Goal: Task Accomplishment & Management: Complete application form

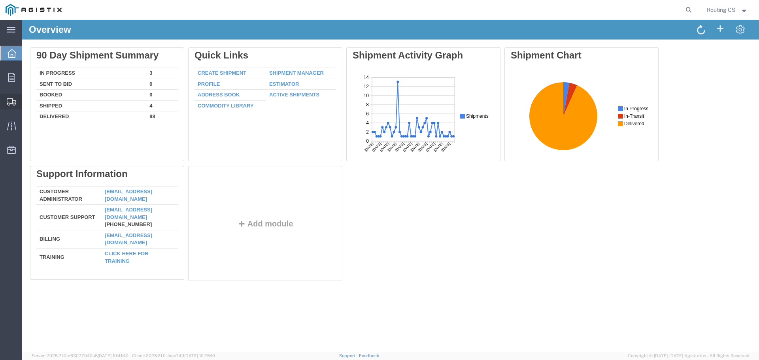
click at [0, 0] on span "Create Shipment" at bounding box center [0, 0] width 0 height 0
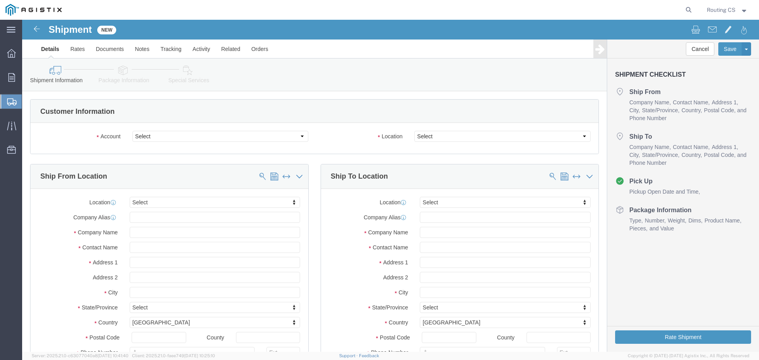
select select
click select "Select Little Giant Ladders PG&E"
select select "102761"
click select "Select Little Giant Ladders PG&E"
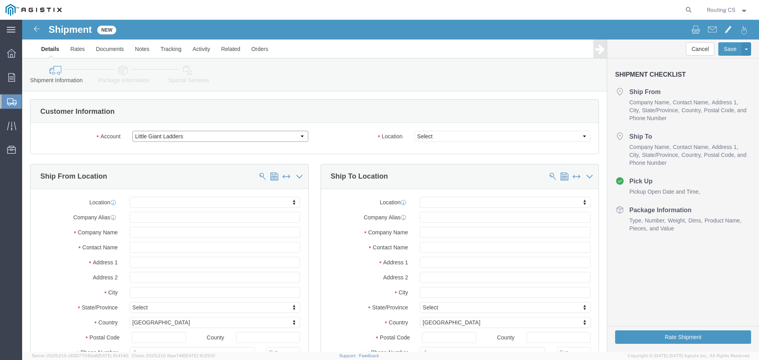
select select
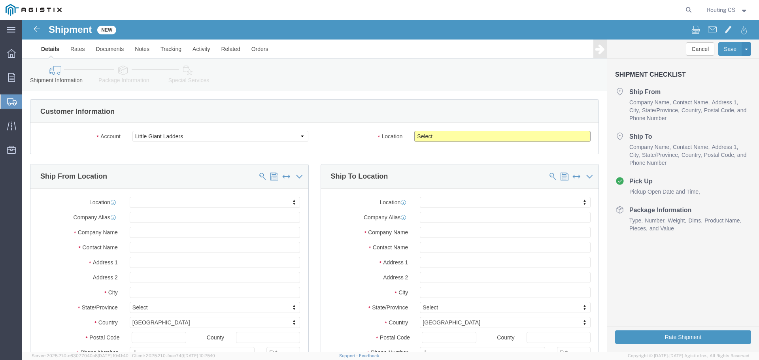
click select "Select [GEOGRAPHIC_DATA]"
click select "Select Little Giant Ladders PG&E"
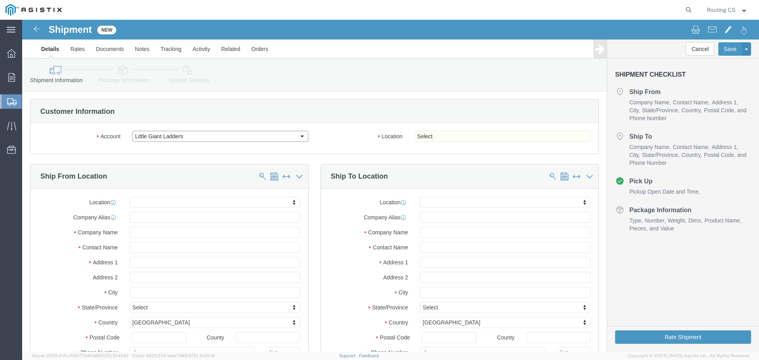
select select "9596"
click select "Select Little Giant Ladders PG&E"
select select "PURCHORD"
select select
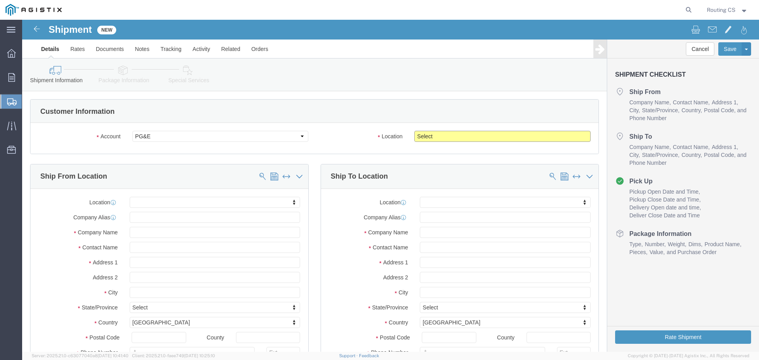
click select "Select All Others [GEOGRAPHIC_DATA] [GEOGRAPHIC_DATA] [GEOGRAPHIC_DATA] [GEOGRA…"
select select "23082"
click select "Select All Others [GEOGRAPHIC_DATA] [GEOGRAPHIC_DATA] [GEOGRAPHIC_DATA] [GEOGRA…"
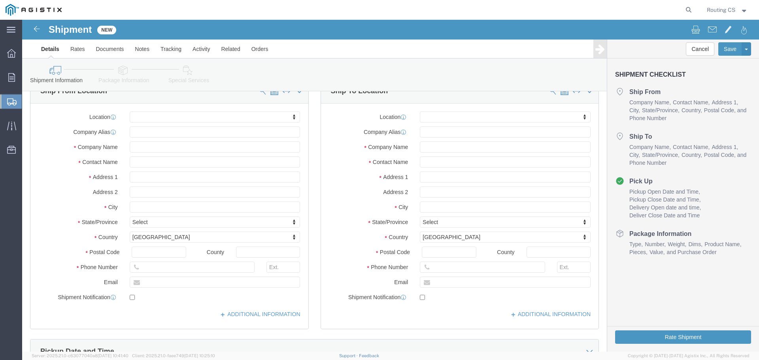
scroll to position [40, 0]
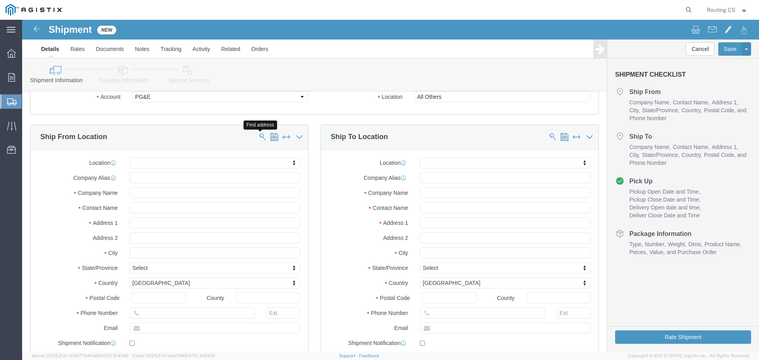
click span
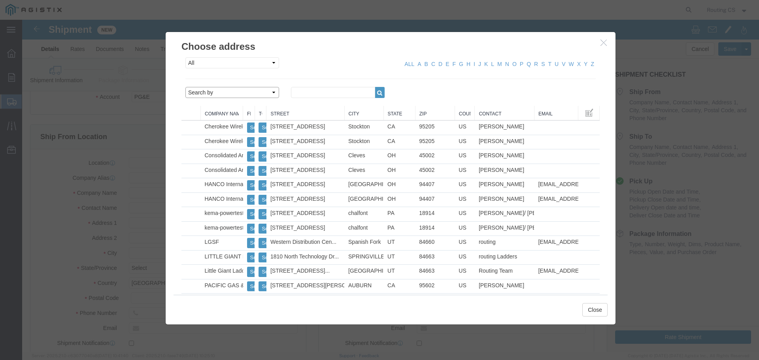
click select "Search by Address Book Name City Company Name Contact Name Country CustomerAlia…"
select select "zip"
click select "Search by Address Book Name City Company Name Contact Name Country CustomerAlia…"
click input "text"
type input "84663"
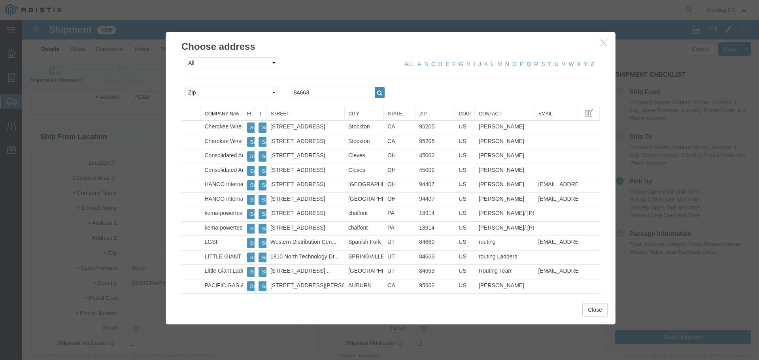
click icon "button"
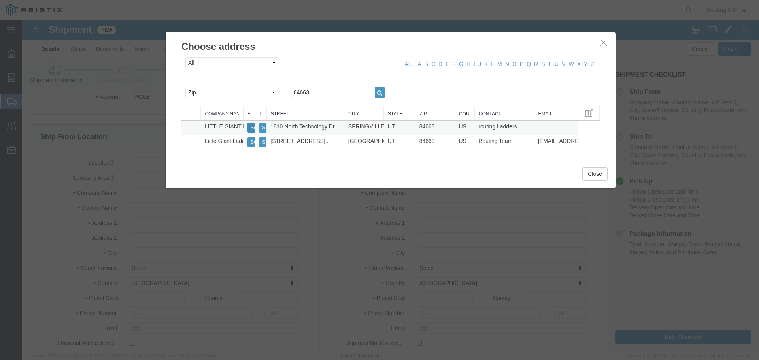
click button "Select"
select select
type input "[STREET_ADDRESS]"
type input "84663"
type input "[PHONE_NUMBER]"
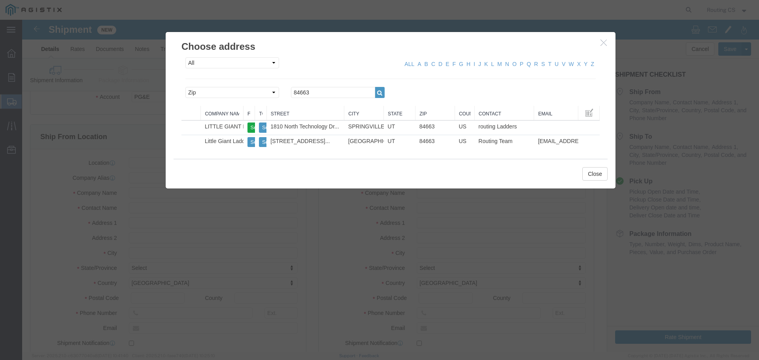
type input "LITTLE GIANT LADDER SYSTEMS LLC"
type input "routing Ladders"
type input "SPRINGVILLE"
select select "UT"
drag, startPoint x: 295, startPoint y: 74, endPoint x: 243, endPoint y: 74, distance: 51.8
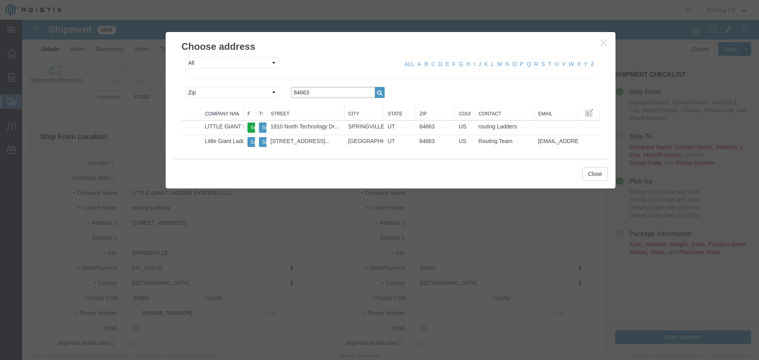
click div "Search by Address Book Name City Company Name Contact Name Country CustomerAlia…"
type input "94538"
click icon "button"
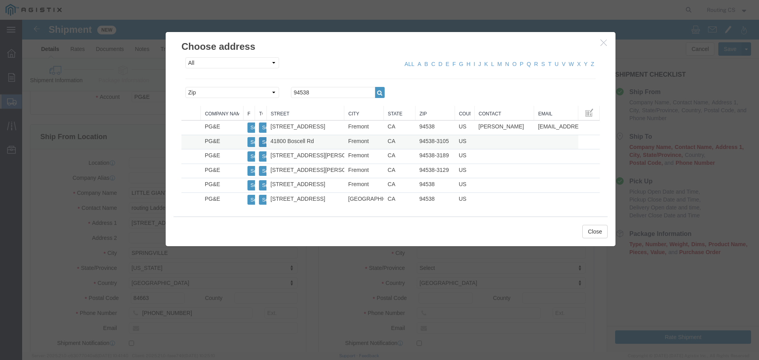
click button "Select"
select select
type input "41800 Boscell Rd"
type input "94538-3105"
type input "PG&E"
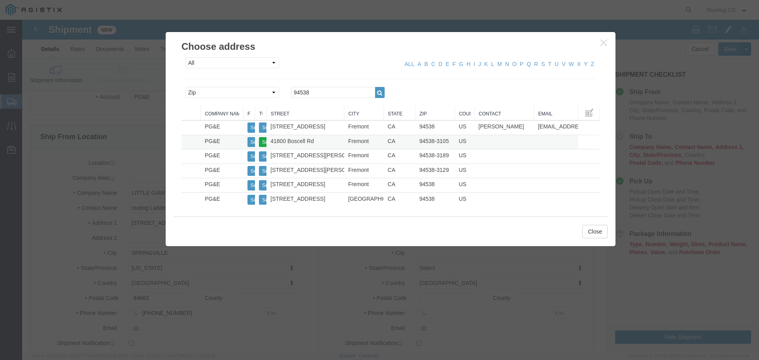
type input "Fremont"
select select "CA"
click button "Close"
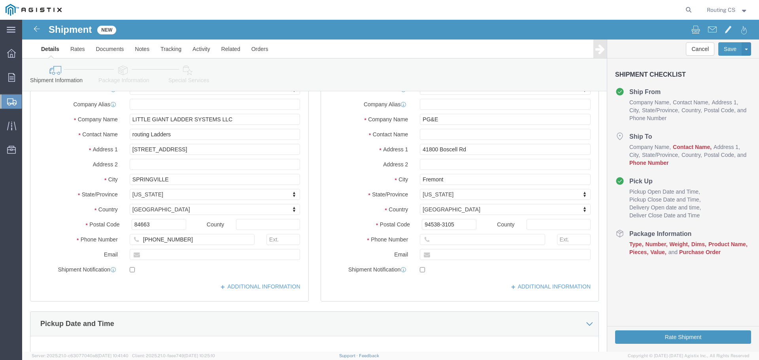
scroll to position [119, 0]
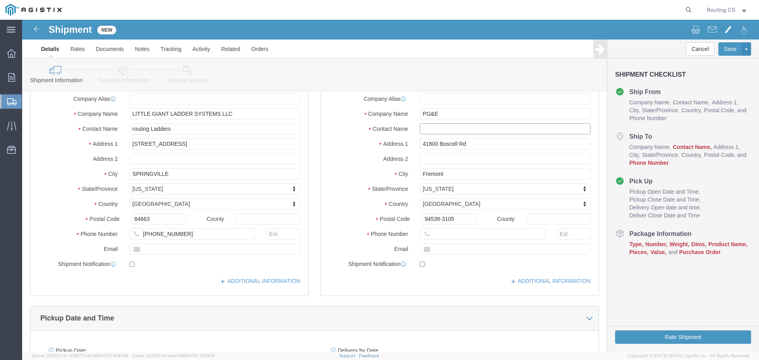
click input "text"
type input "[PERSON_NAME]"
click input "text"
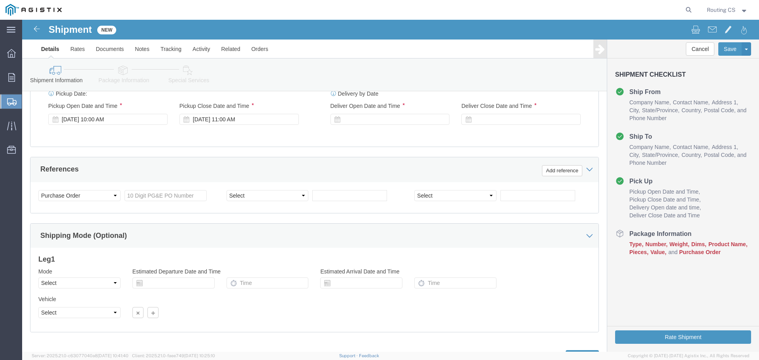
scroll to position [356, 0]
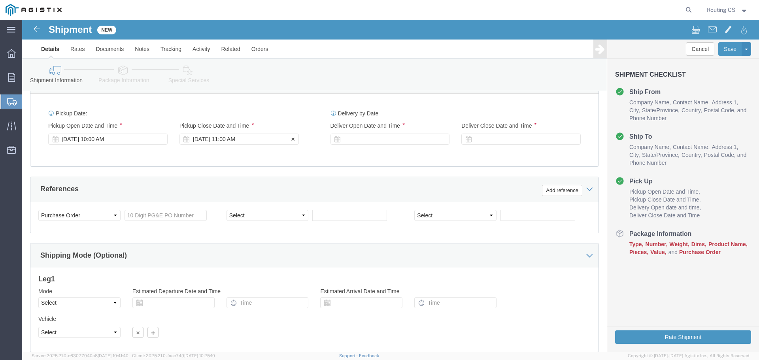
type input "9253130360"
click div "[DATE] 11:00 AM"
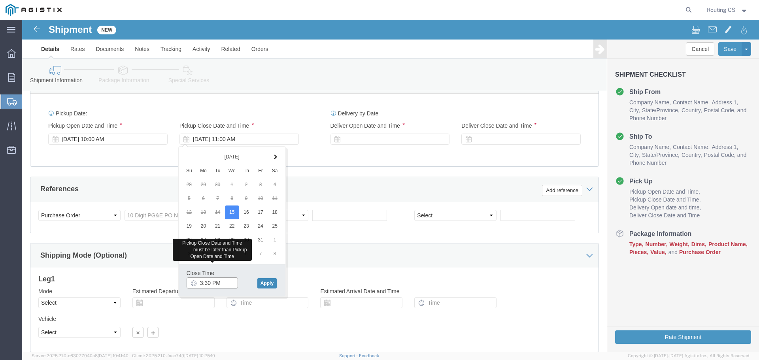
type input "3:30 PM"
click button "Apply"
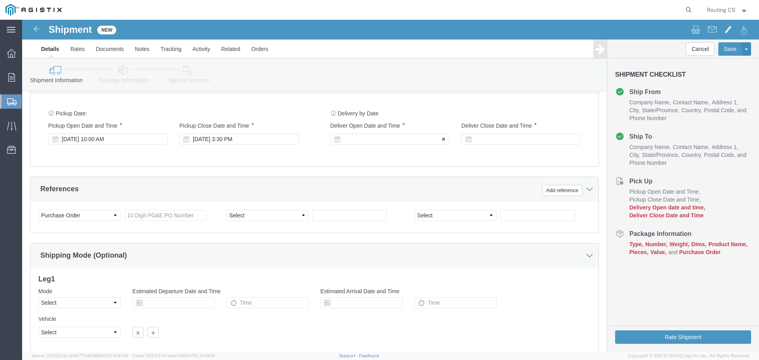
click div
click input "4:30 PM"
type input "8:00 AM"
click button "Apply"
click div
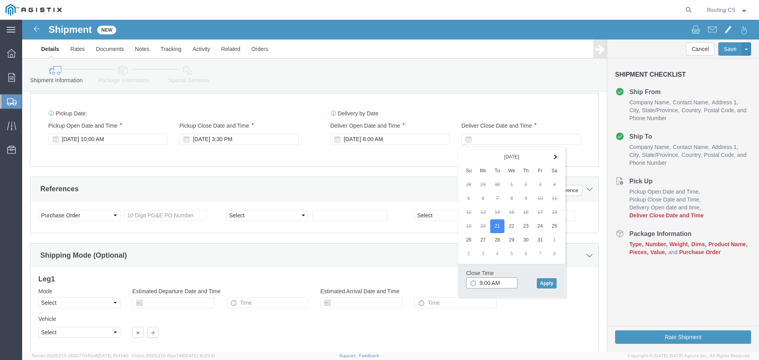
click input "9:00 AM"
type input "4:00 PM"
click button "Apply"
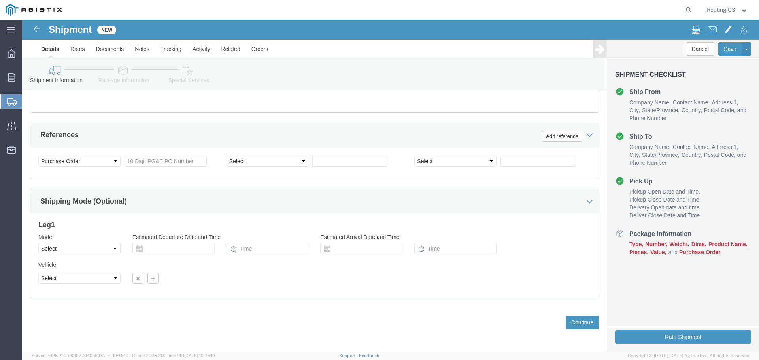
scroll to position [412, 0]
click input "text"
type input "2701216353"
click select "Select Air Less than Truckload Multi-Leg Ocean Freight Rail Small Parcel Truckl…"
select select "LTL"
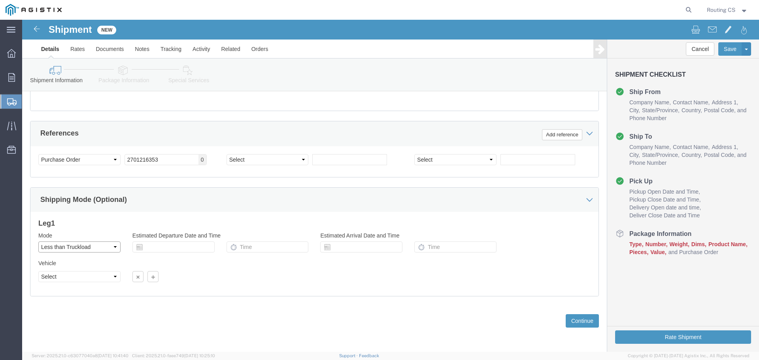
click select "Select Air Less than Truckload Multi-Leg Ocean Freight Rail Small Parcel Truckl…"
click button "Continue"
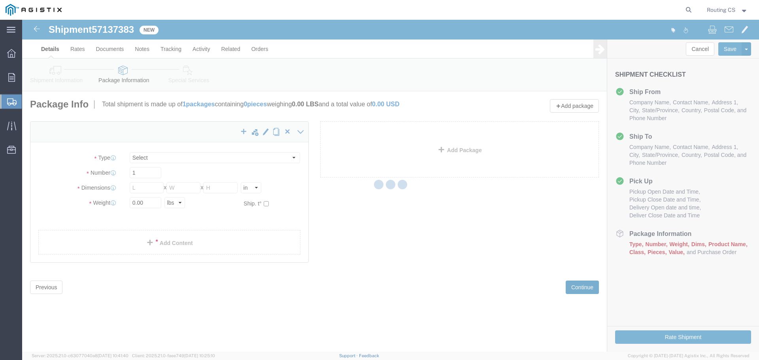
select select "CBOX"
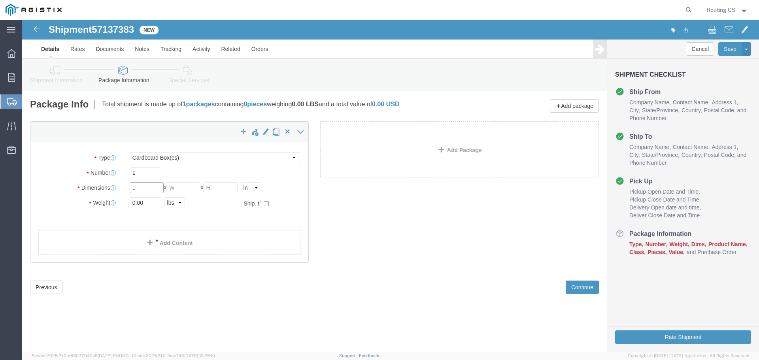
click input "text"
type input "45"
type input "30"
type input "5"
type input "20"
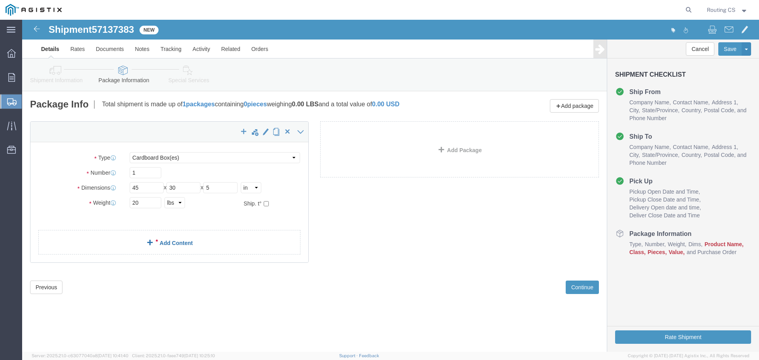
click link "Add Content"
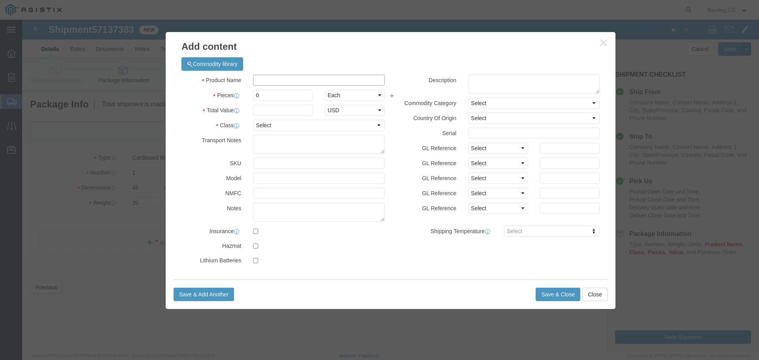
click input "text"
type input "LADDER"
type input "1"
type input "173"
select select "USD"
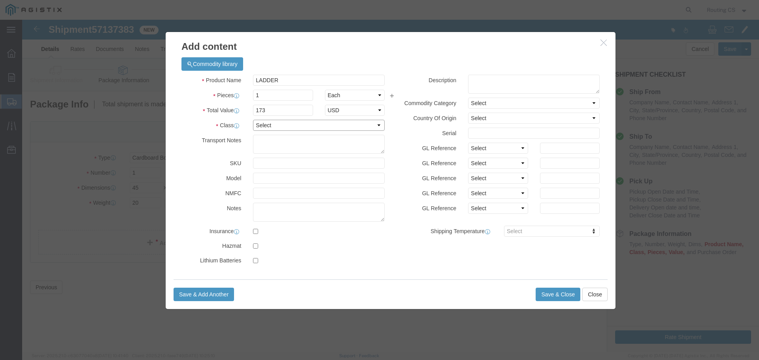
click select "Select 50 55 60 65 70 85 92.5 100 125 175 250 300 400"
select select "175"
click select "Select 50 55 60 65 70 85 92.5 100 125 175 250 300 400"
click button "Save & Close"
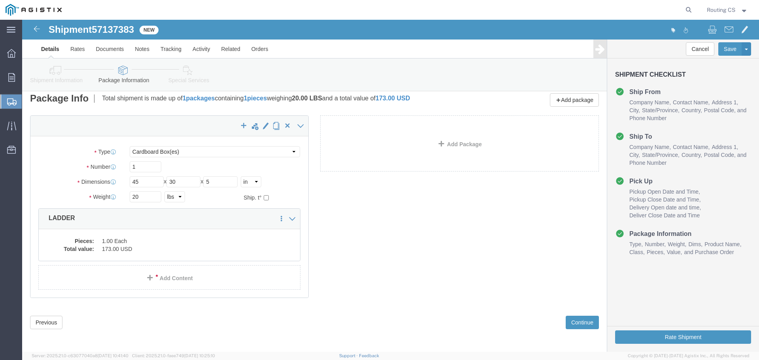
scroll to position [8, 0]
click button "Rate Shipment"
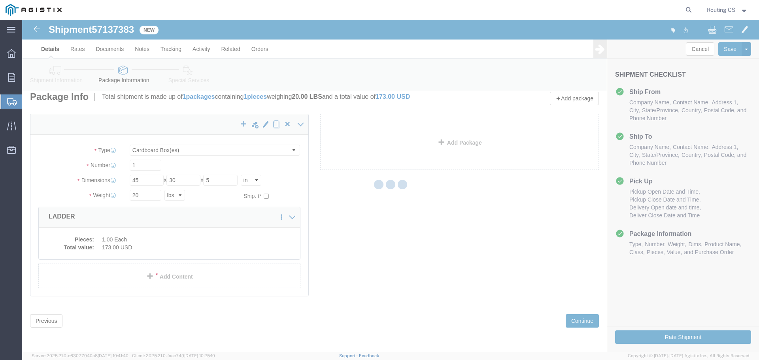
scroll to position [0, 0]
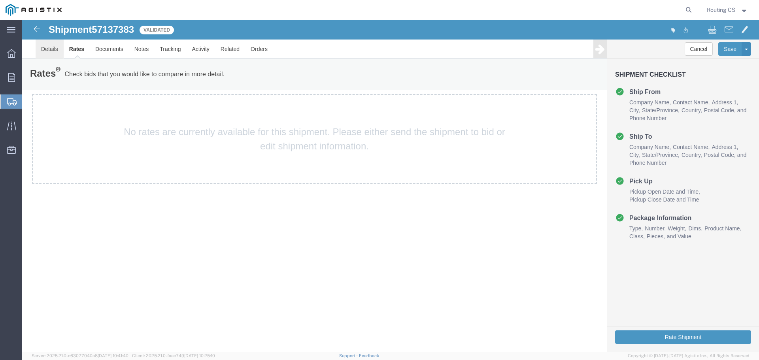
click at [51, 48] on link "Details" at bounding box center [50, 49] width 28 height 19
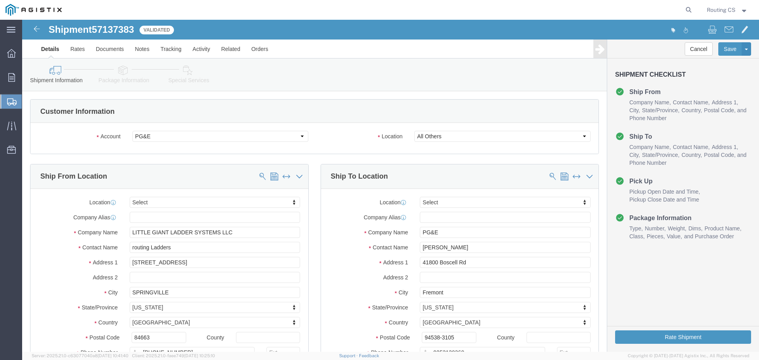
click icon
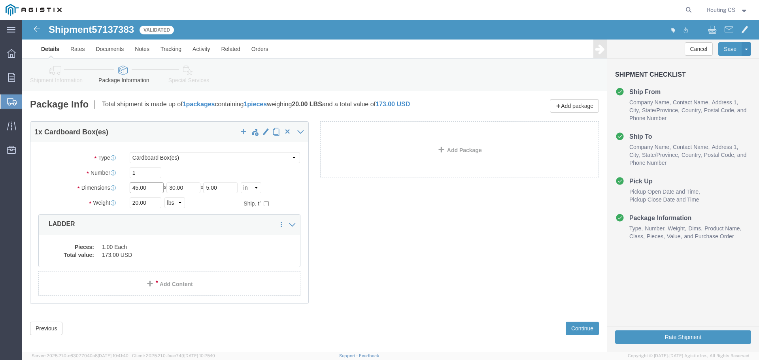
click input "45.00"
type input "50.00"
type input "30"
type input "10"
click button "Rate Shipment"
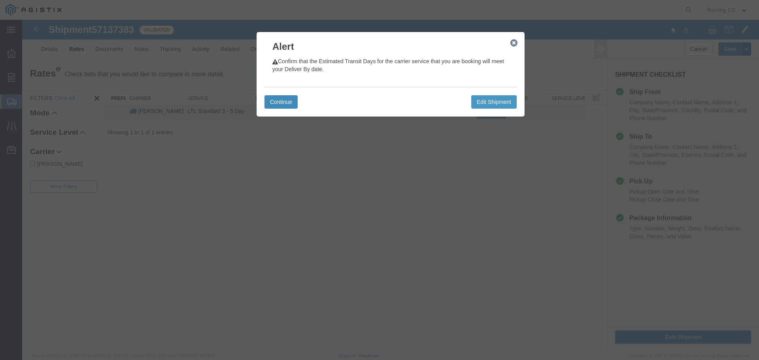
click at [282, 103] on button "Continue" at bounding box center [280, 101] width 33 height 13
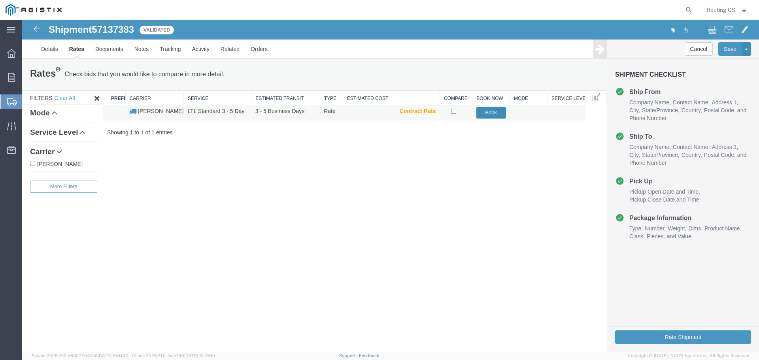
click at [490, 115] on button "Book" at bounding box center [491, 112] width 30 height 11
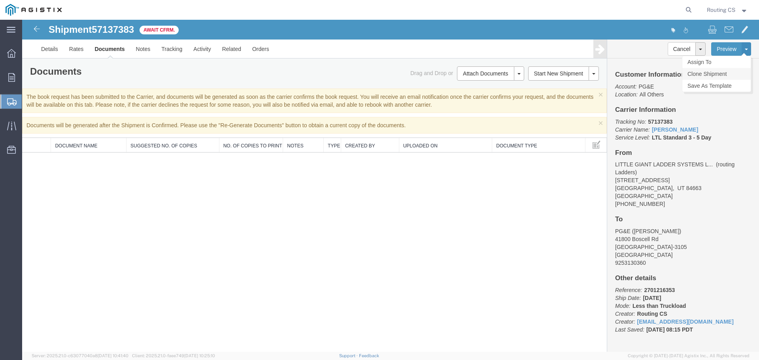
click at [711, 76] on link "Clone Shipment" at bounding box center [716, 74] width 68 height 12
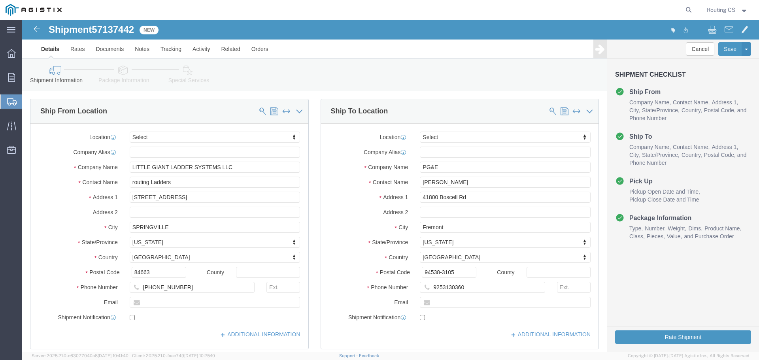
scroll to position [79, 0]
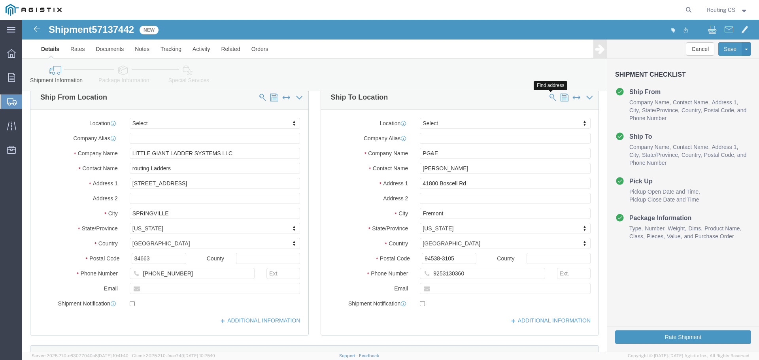
click span
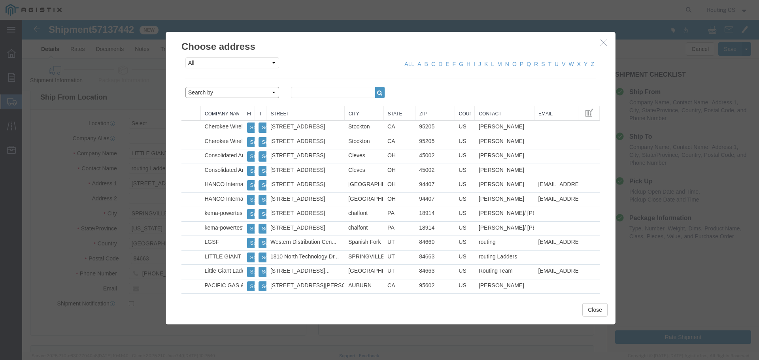
click select "Search by Address Book Name City Company Name Contact Name Country CustomerAlia…"
select select "zip"
click select "Search by Address Book Name City Company Name Contact Name Country CustomerAlia…"
click input "text"
type input "95361"
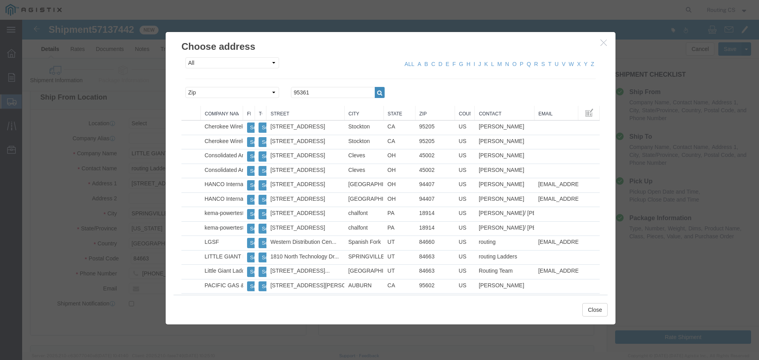
click icon "button"
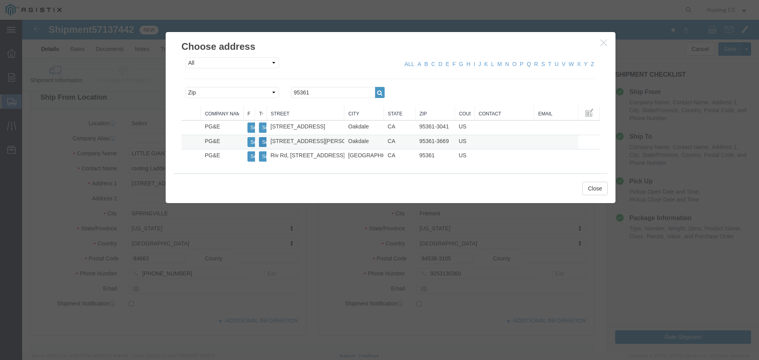
click button "Select"
type input "[STREET_ADDRESS][PERSON_NAME]"
type input "Oakdale"
type input "95361-3669"
select select "CA"
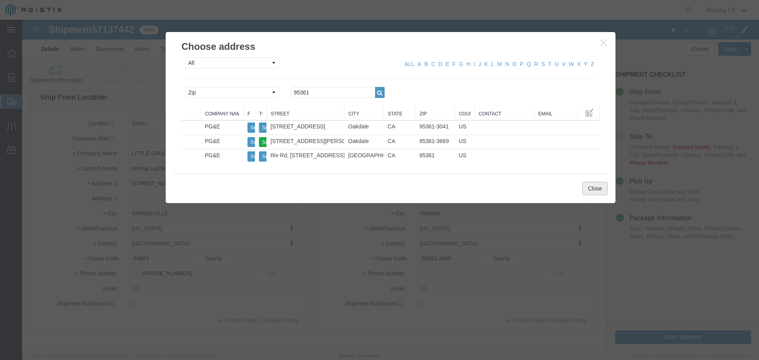
click button "Close"
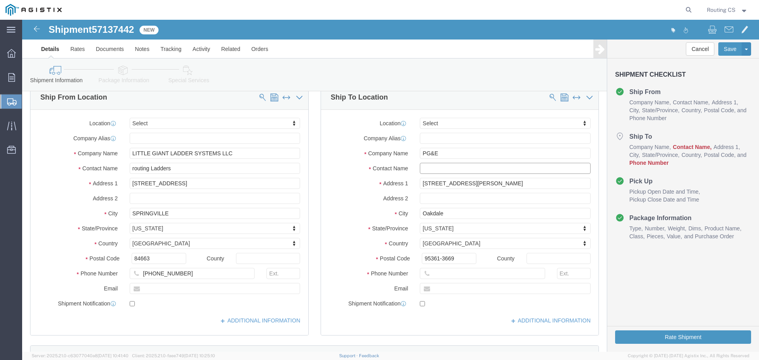
click input "text"
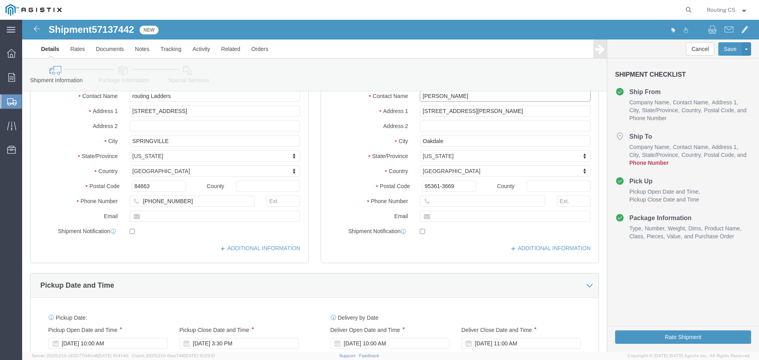
scroll to position [158, 0]
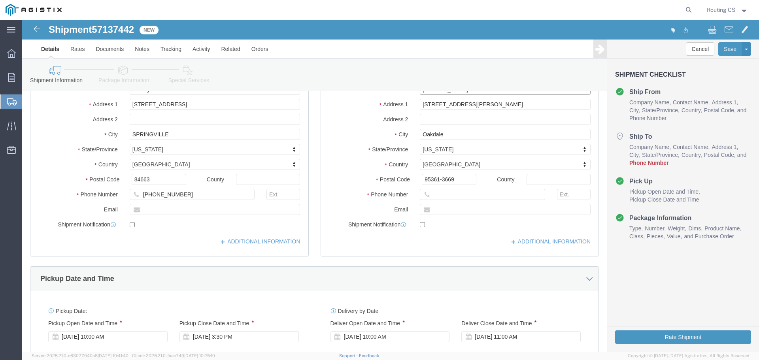
type input "[PERSON_NAME]"
click input "text"
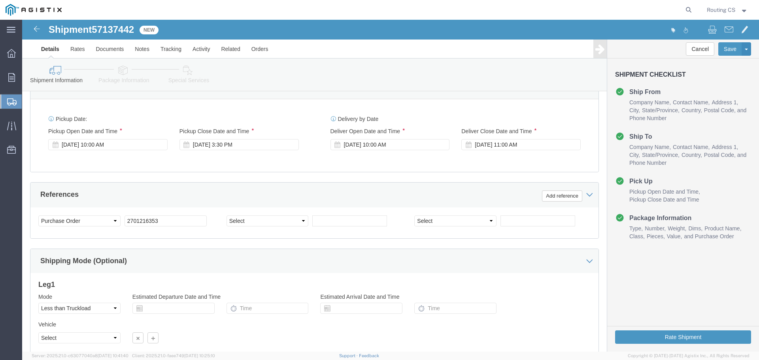
scroll to position [395, 0]
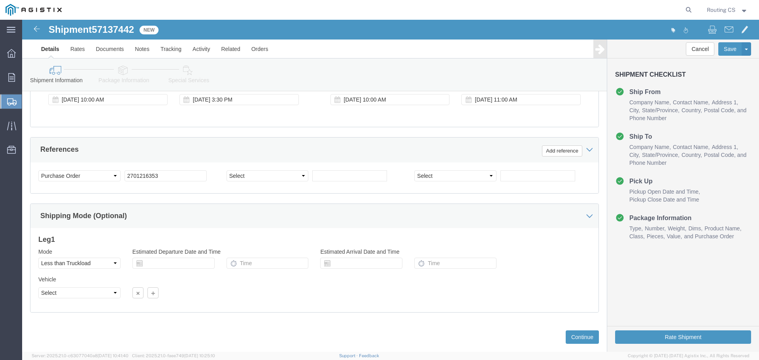
type input "9253130360"
drag, startPoint x: 140, startPoint y: 156, endPoint x: 64, endPoint y: 151, distance: 76.4
click div "Select Account Type Activity ID Airline Appointment Number ASN Batch Request # …"
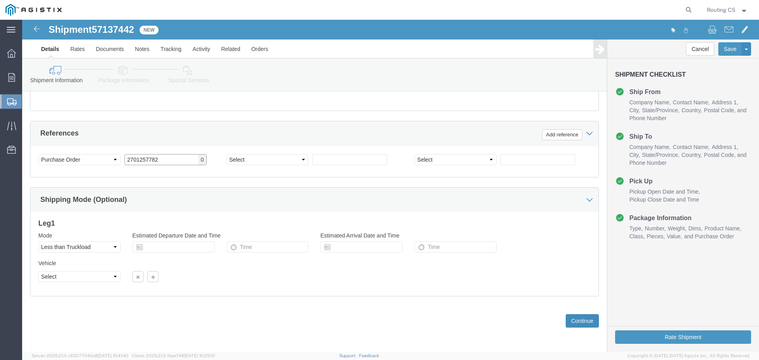
type input "2701257782"
click button "Continue"
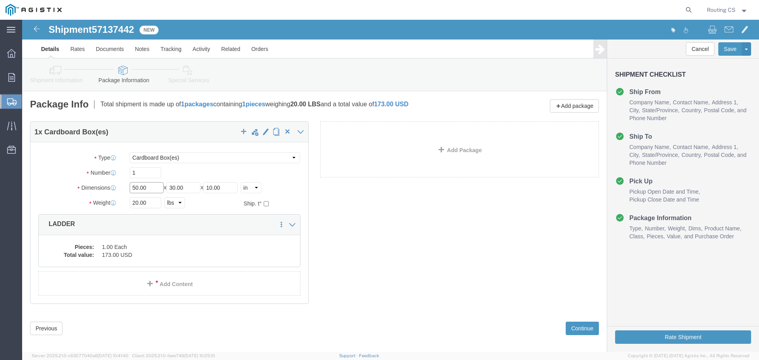
drag, startPoint x: 109, startPoint y: 167, endPoint x: 153, endPoint y: 164, distance: 43.6
click div "Length 50.00 x Width 30.00 x Height 10.00 Select cm ft in"
type input "128"
type input "19"
type input "7"
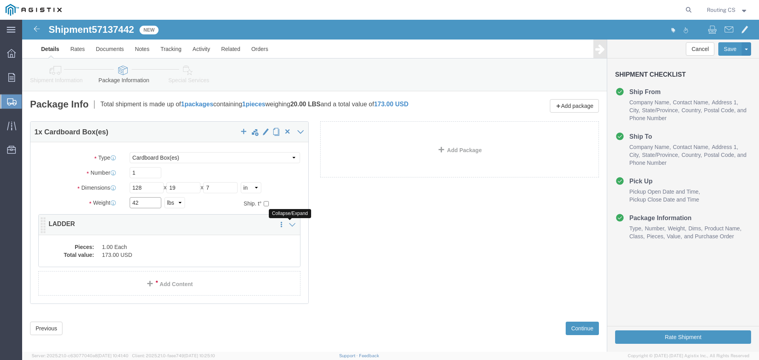
type input "42"
click icon
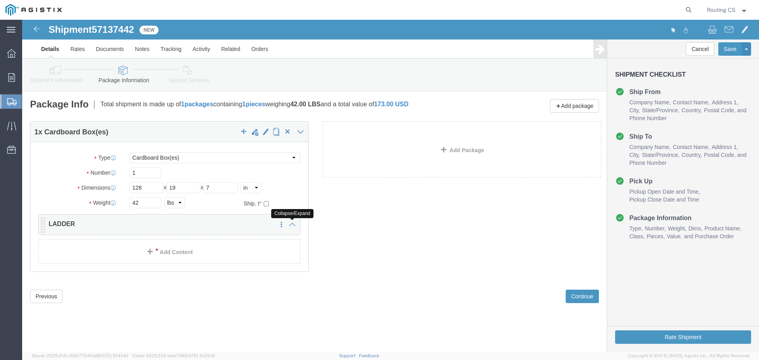
click icon
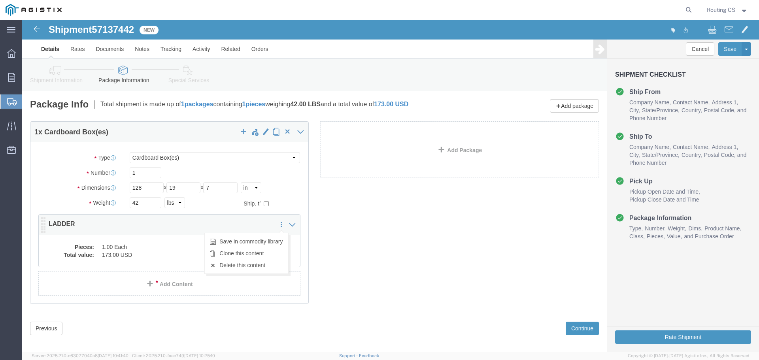
click icon
click p "LADDER"
click icon
click p "LADDER"
click dd "173.00 USD"
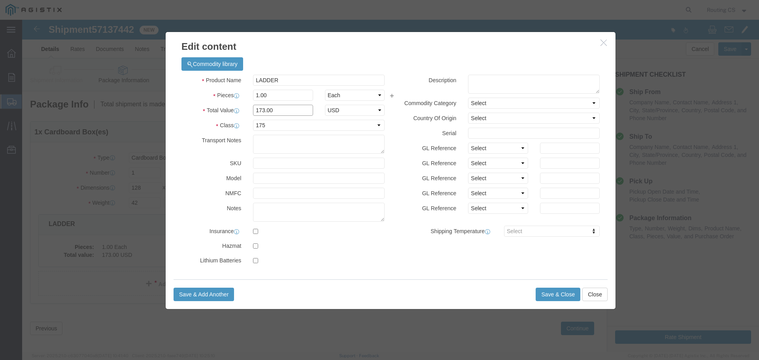
drag, startPoint x: 251, startPoint y: 91, endPoint x: 151, endPoint y: 83, distance: 100.3
click div "Total Value 173.00 Select ADP AED AFN ALL AMD AOA ARS ATS AUD AWG AZN BAM BBD B…"
type input "306"
select select "USD"
click select "Select 50 55 60 65 70 85 92.5 100 125 175 250 300 400"
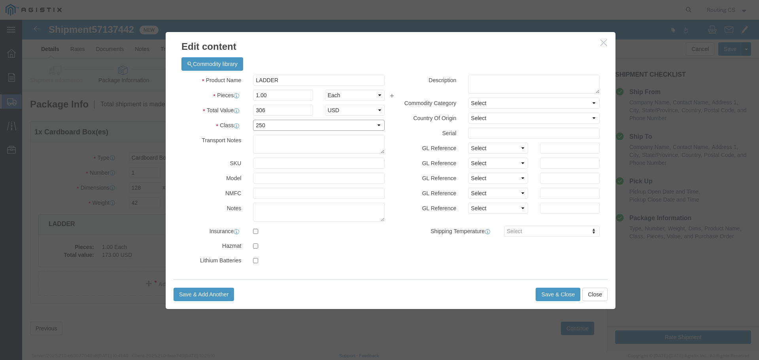
select select "175"
click select "Select 50 55 60 65 70 85 92.5 100 125 175 250 300 400"
click button "Save & Close"
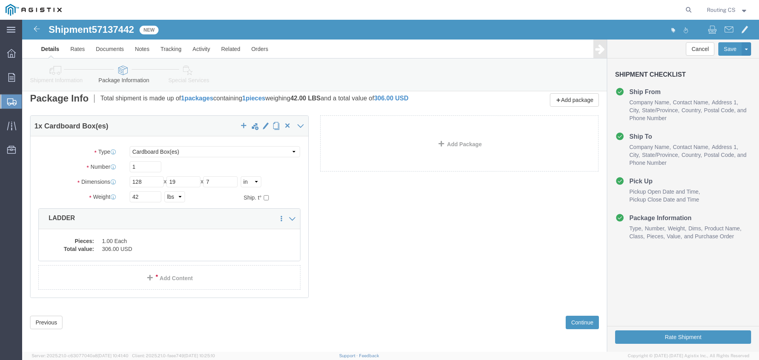
scroll to position [8, 0]
click button "Continue"
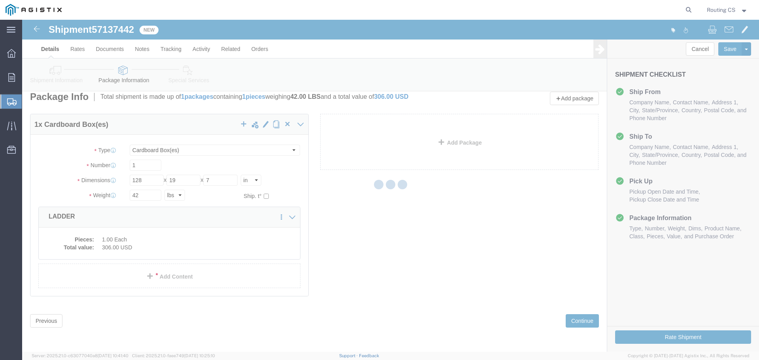
select select
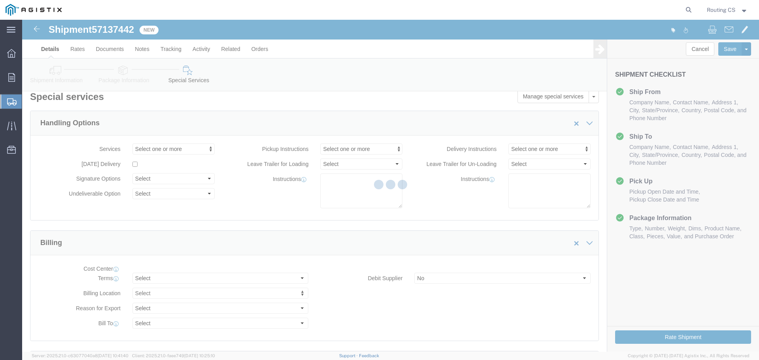
select select "COSTCENTER"
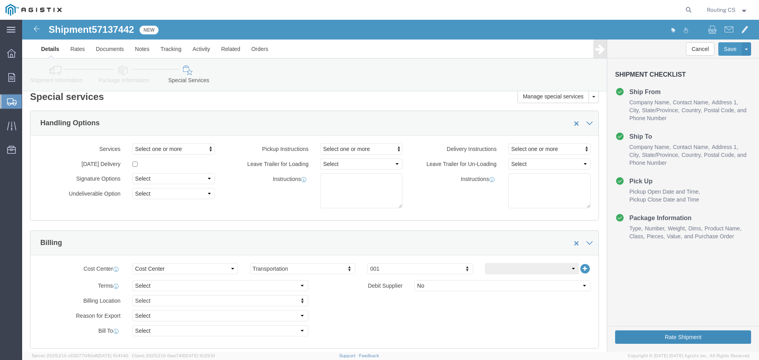
click button "Rate Shipment"
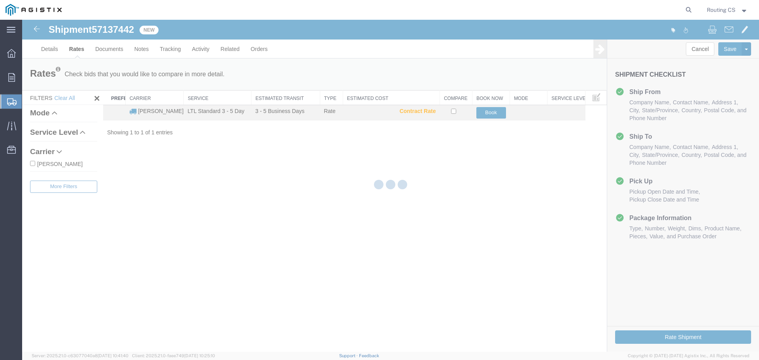
scroll to position [0, 0]
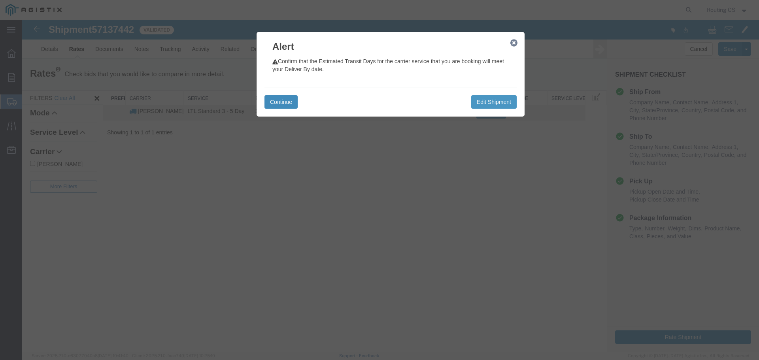
click at [284, 101] on button "Continue" at bounding box center [280, 101] width 33 height 13
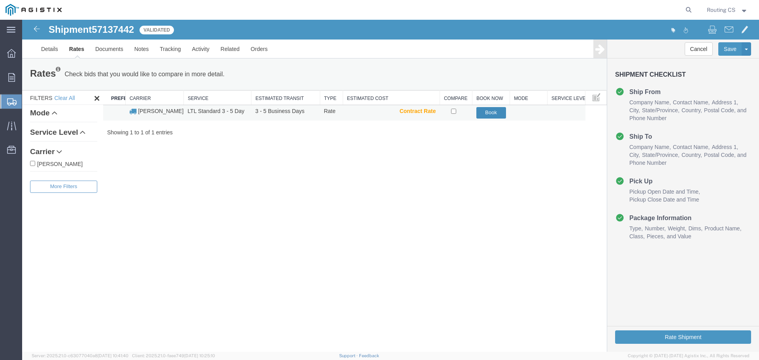
click at [480, 111] on button "Book" at bounding box center [491, 112] width 30 height 11
